Goal: Task Accomplishment & Management: Manage account settings

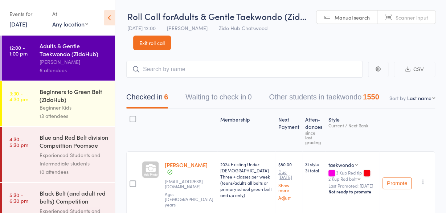
click at [151, 41] on link "Exit roll call" at bounding box center [152, 43] width 38 height 15
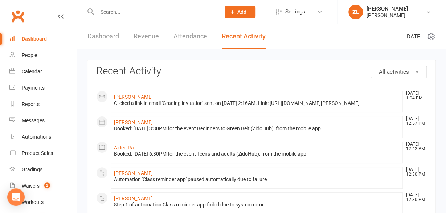
click at [47, 36] on link "Dashboard" at bounding box center [42, 39] width 67 height 16
click at [30, 186] on div "Waivers" at bounding box center [31, 186] width 18 height 6
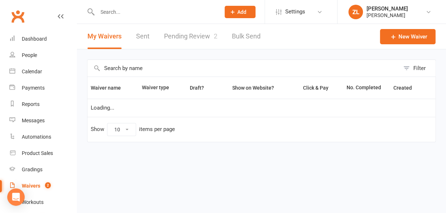
click at [202, 36] on link "Pending Review 2" at bounding box center [190, 36] width 53 height 25
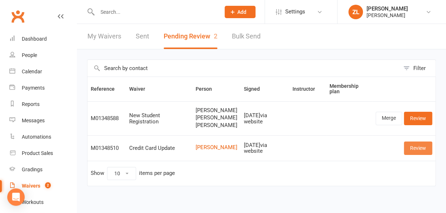
click at [413, 155] on link "Review" at bounding box center [418, 148] width 28 height 13
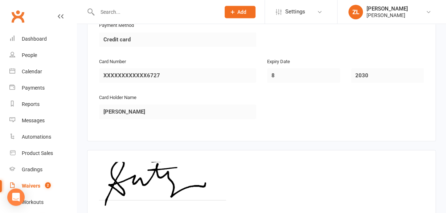
scroll to position [435, 0]
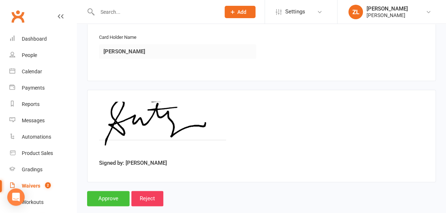
click at [109, 191] on input "Approve" at bounding box center [108, 198] width 42 height 15
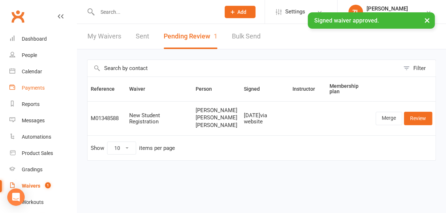
click at [32, 86] on div "Payments" at bounding box center [33, 88] width 23 height 6
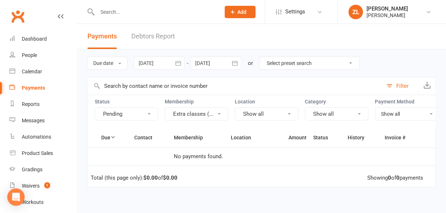
click at [128, 85] on input "text" at bounding box center [234, 85] width 295 height 17
click at [138, 117] on button "Pending" at bounding box center [127, 113] width 64 height 13
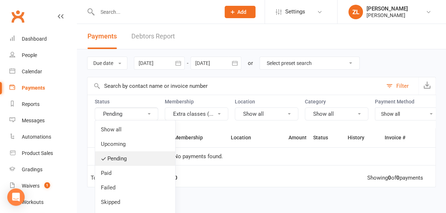
click at [115, 152] on link "Pending" at bounding box center [135, 158] width 80 height 15
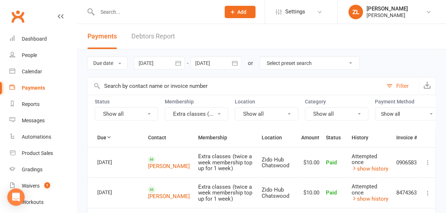
click at [127, 111] on button "Show all" at bounding box center [127, 113] width 64 height 13
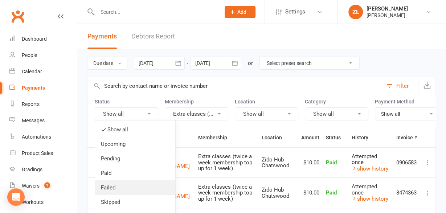
click at [113, 182] on link "Failed" at bounding box center [135, 187] width 80 height 15
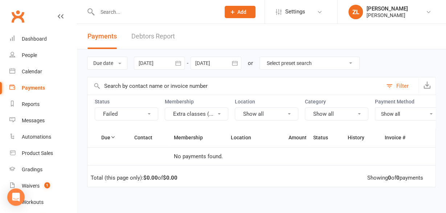
click at [206, 118] on button "Extra classes (..." at bounding box center [197, 113] width 64 height 13
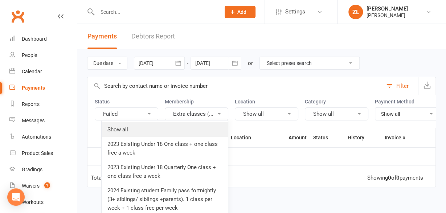
click at [167, 130] on link "Show all" at bounding box center [165, 129] width 126 height 15
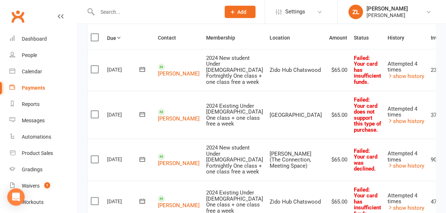
scroll to position [101, 0]
click at [94, 71] on label at bounding box center [96, 68] width 10 height 7
click at [94, 65] on input "checkbox" at bounding box center [93, 65] width 5 height 0
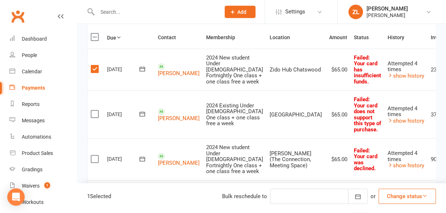
click at [94, 113] on label at bounding box center [96, 113] width 10 height 7
click at [94, 110] on input "checkbox" at bounding box center [93, 110] width 5 height 0
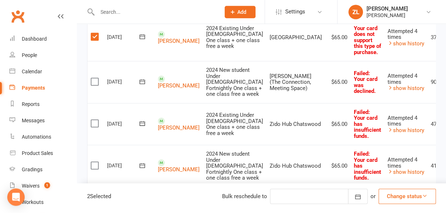
scroll to position [190, 0]
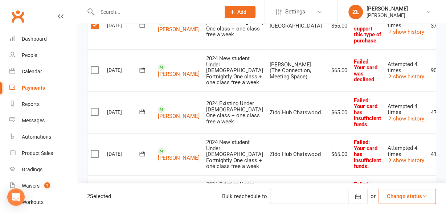
click at [95, 74] on label at bounding box center [96, 69] width 10 height 7
click at [95, 66] on input "checkbox" at bounding box center [93, 66] width 5 height 0
click at [95, 112] on label at bounding box center [96, 111] width 10 height 7
click at [95, 108] on input "checkbox" at bounding box center [93, 108] width 5 height 0
click at [97, 157] on label at bounding box center [96, 153] width 10 height 7
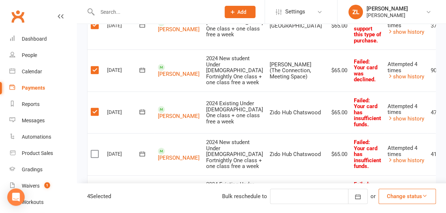
click at [95, 150] on input "checkbox" at bounding box center [93, 150] width 5 height 0
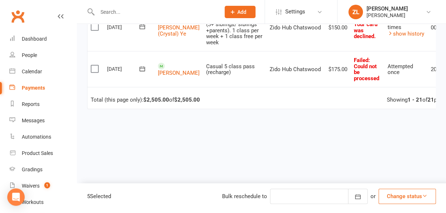
scroll to position [1011, 0]
click at [354, 198] on icon "button" at bounding box center [357, 196] width 7 height 7
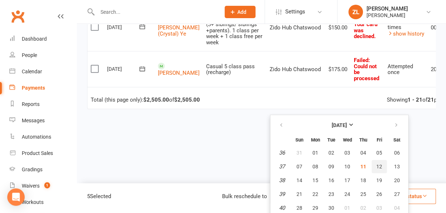
click at [381, 168] on span "12" at bounding box center [379, 167] width 6 height 6
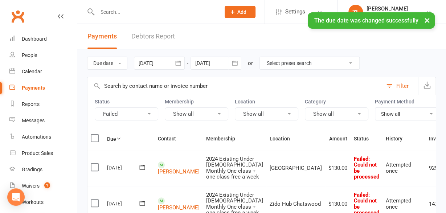
scroll to position [63, 0]
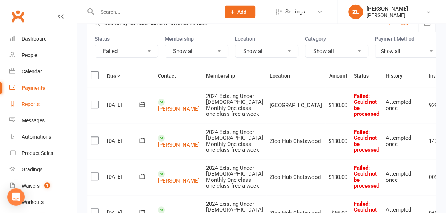
click at [29, 106] on div "Reports" at bounding box center [31, 104] width 18 height 6
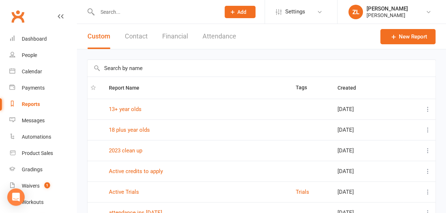
click at [164, 69] on input "text" at bounding box center [261, 68] width 348 height 17
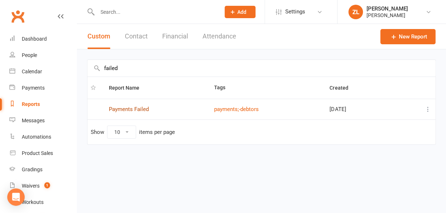
type input "failed"
click at [134, 106] on link "Payments Failed" at bounding box center [129, 109] width 40 height 7
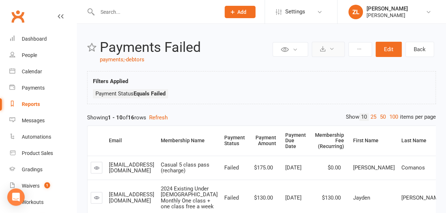
click at [326, 49] on icon at bounding box center [322, 48] width 5 height 5
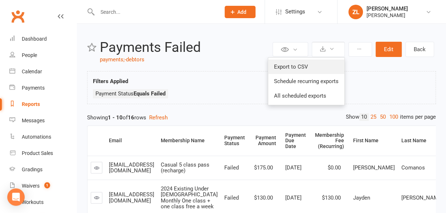
click at [318, 63] on link "Export to CSV" at bounding box center [306, 67] width 76 height 15
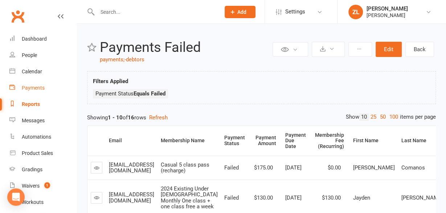
click at [30, 89] on div "Payments" at bounding box center [33, 88] width 23 height 6
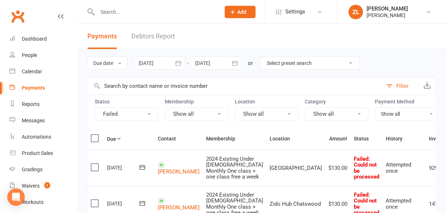
click at [96, 137] on label at bounding box center [96, 138] width 10 height 7
click at [95, 135] on input "checkbox" at bounding box center [93, 135] width 5 height 0
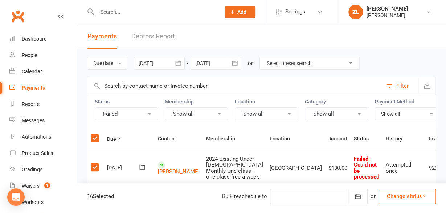
click at [405, 199] on button "Change status" at bounding box center [407, 196] width 57 height 15
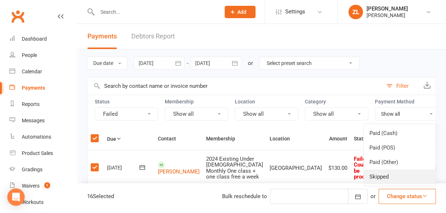
click at [385, 180] on link "Skipped" at bounding box center [400, 177] width 72 height 15
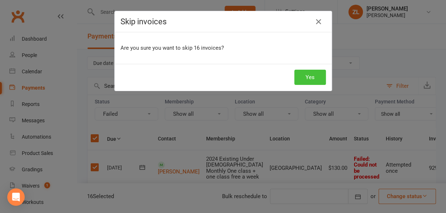
click at [318, 74] on button "Yes" at bounding box center [310, 77] width 32 height 15
